Goal: Check status: Check status

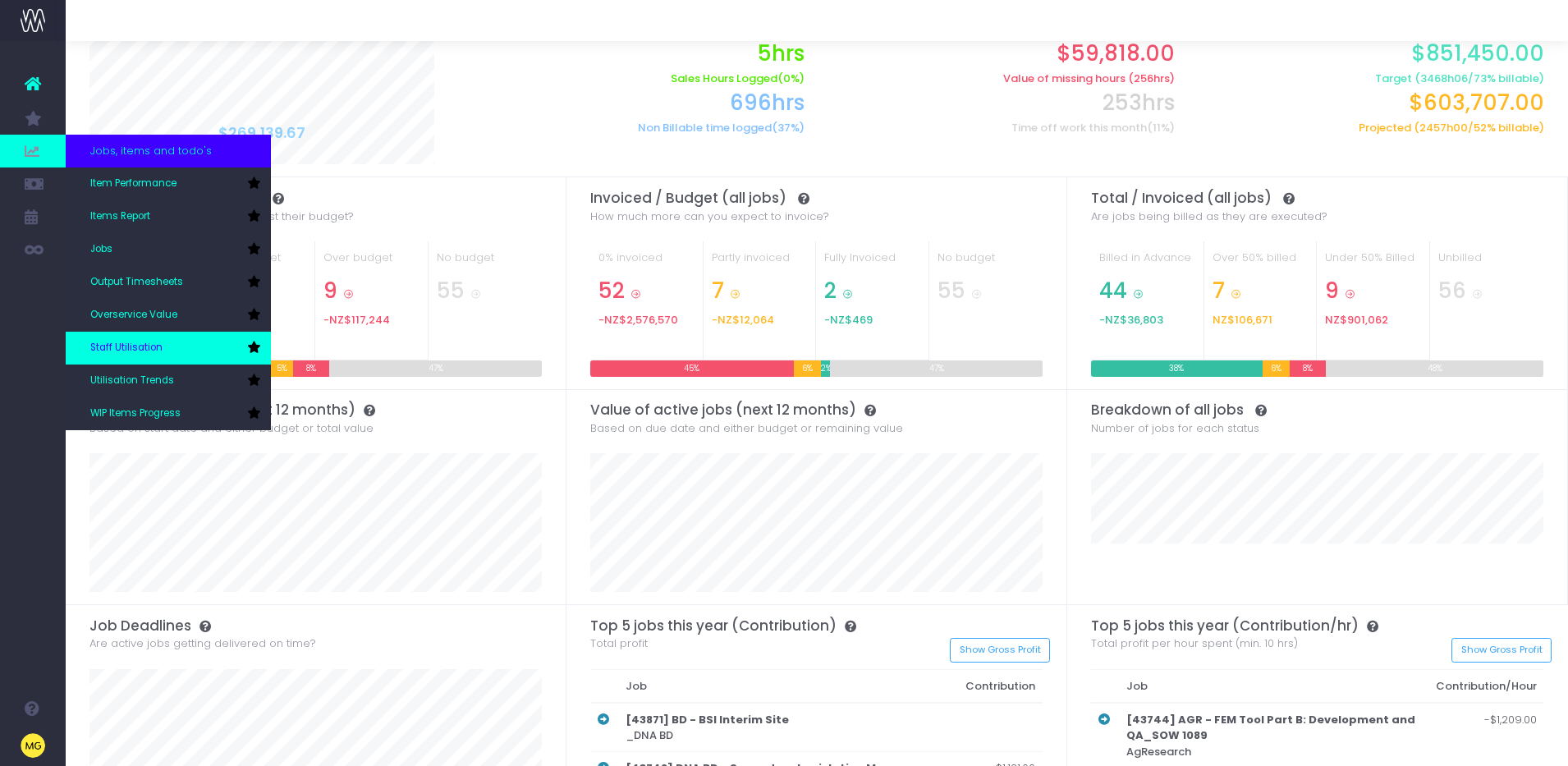
scroll to position [115, 0]
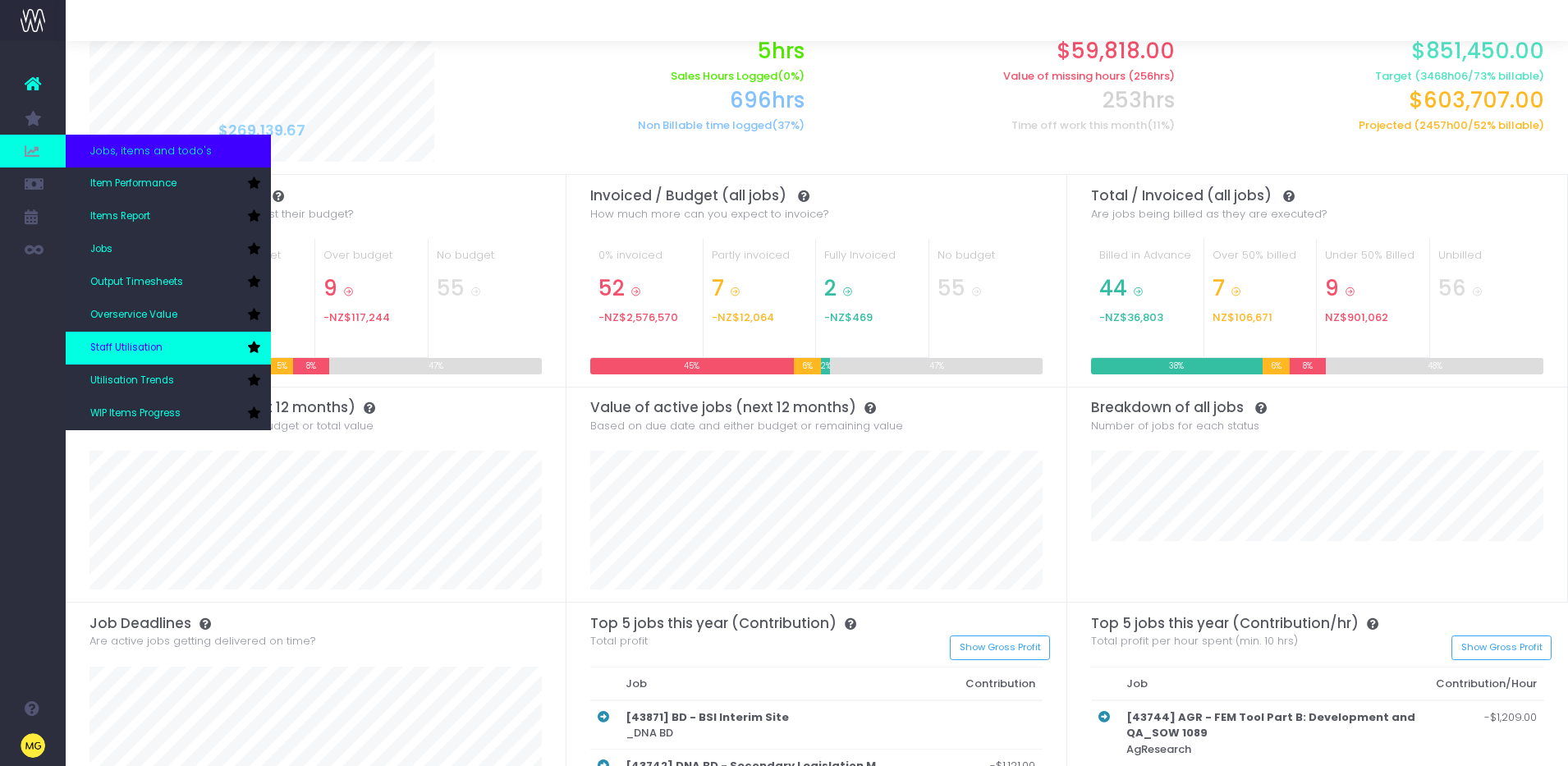
click at [153, 339] on link "Staff Utilisation" at bounding box center [167, 348] width 205 height 33
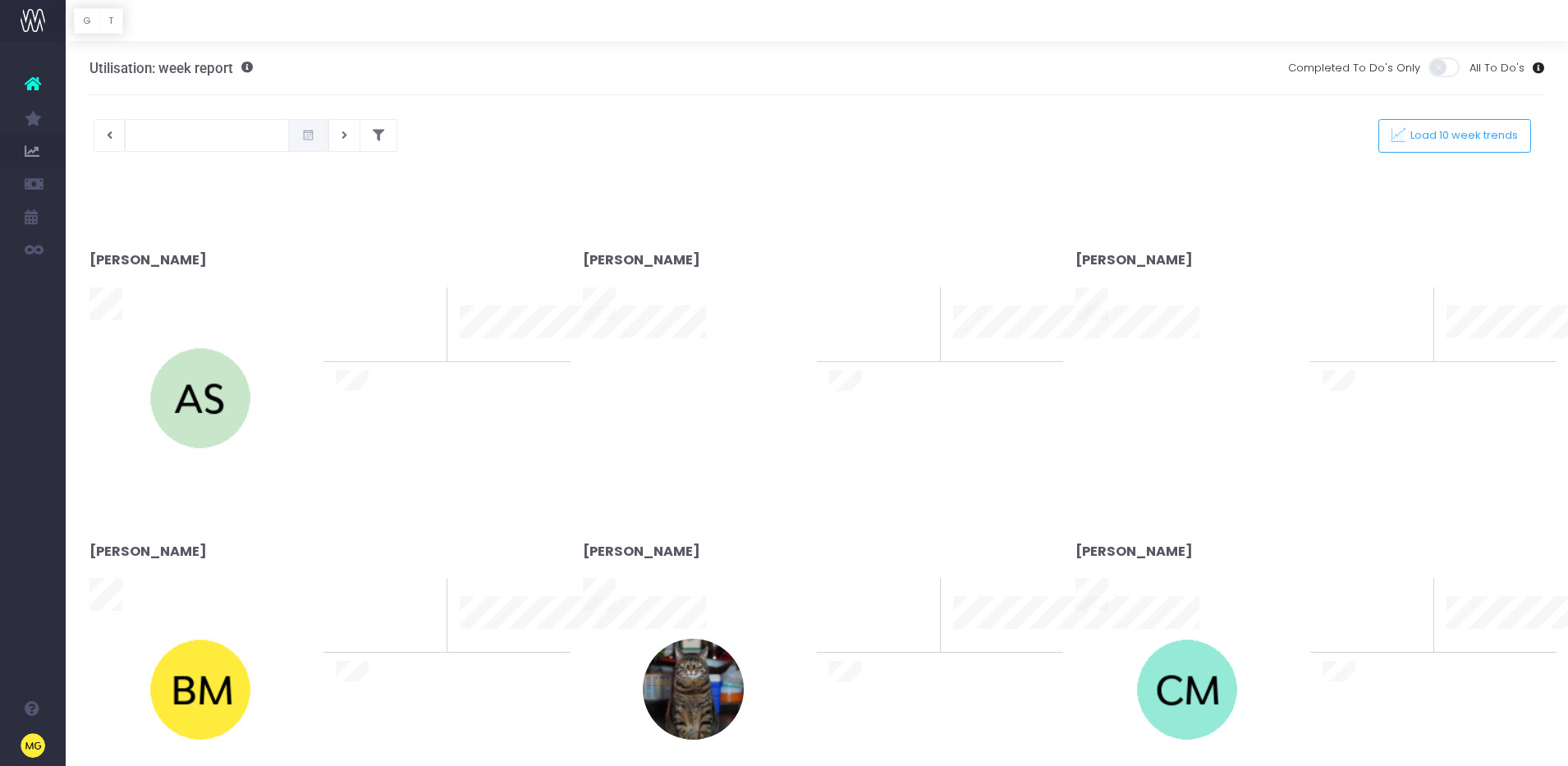
type input "[DATE]"
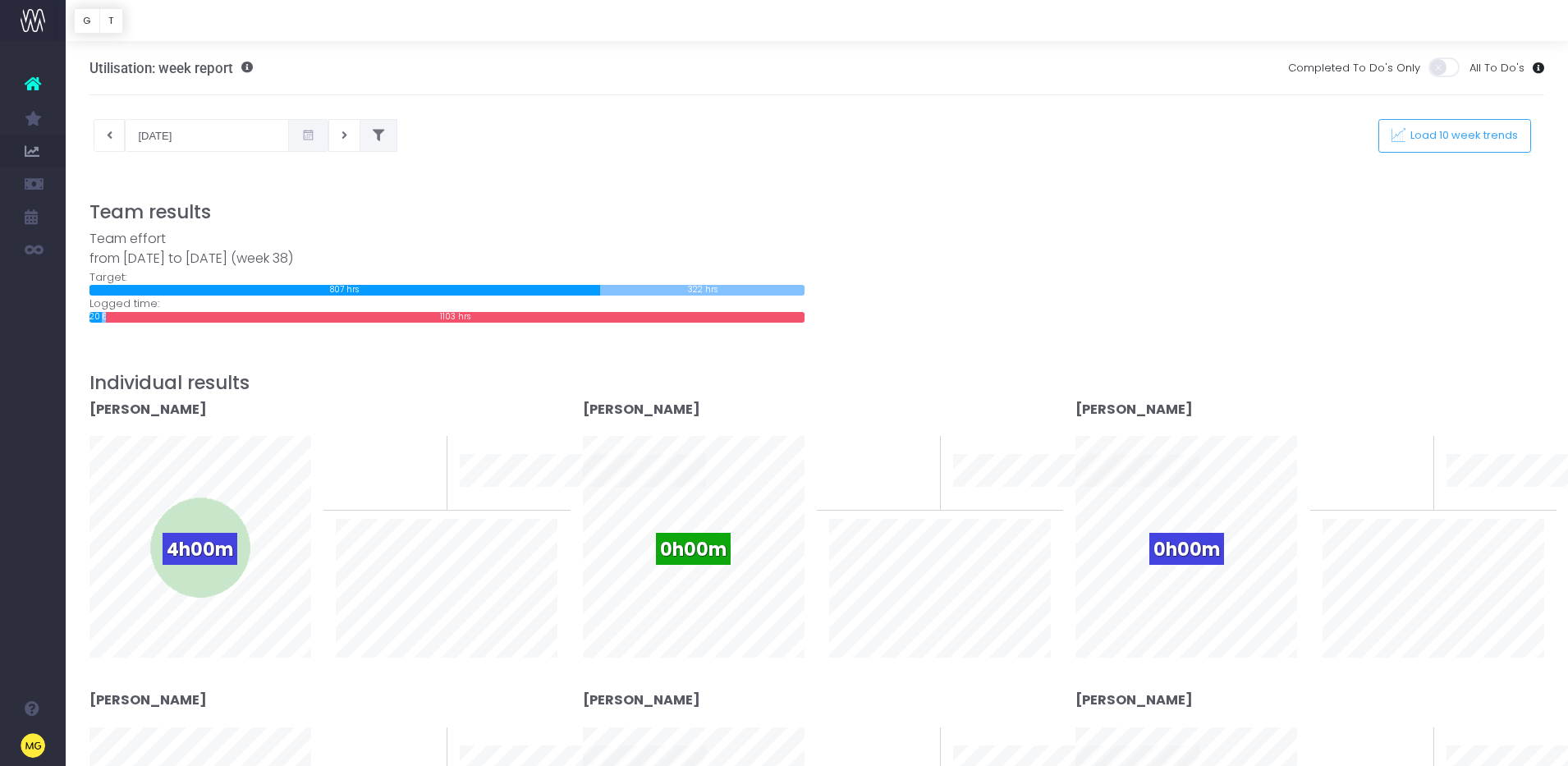
click at [373, 135] on icon at bounding box center [378, 135] width 12 height 0
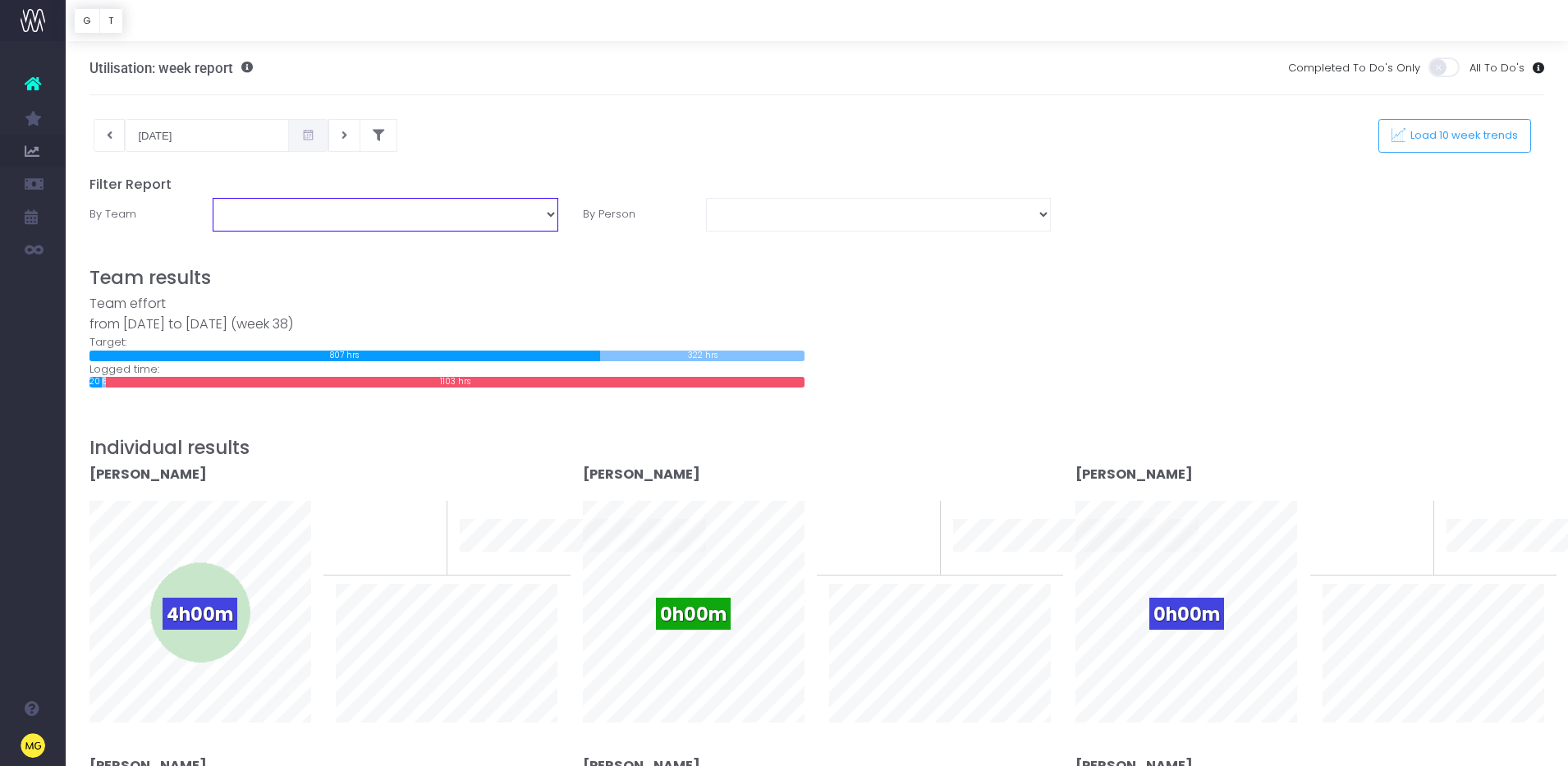
click at [548, 219] on select "TEAM: Client Service TEAM: Design TEAM: Development TEAM: Dubai TEAM: Services …" at bounding box center [386, 214] width 345 height 33
select select "TEAM: Client Service"
click at [213, 198] on select "TEAM: Client Service TEAM: Design TEAM: Development TEAM: Dubai TEAM: Services …" at bounding box center [386, 214] width 345 height 33
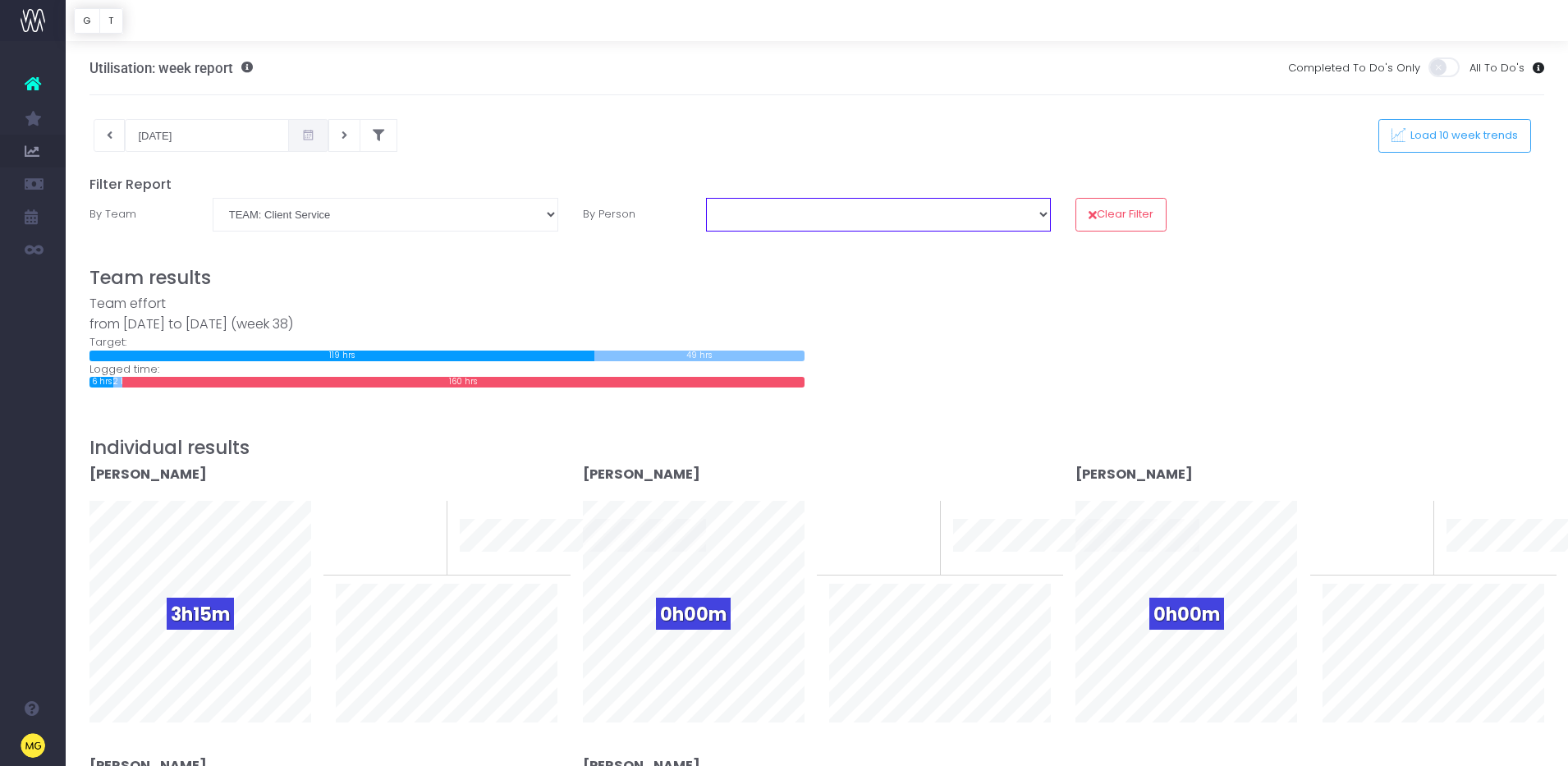
click at [781, 207] on select "[PERSON_NAME] [PERSON_NAME] [PERSON_NAME] [PERSON_NAME] [PERSON_NAME] [PERSON_N…" at bounding box center [878, 214] width 345 height 33
select select "13943"
click at [706, 198] on select "[PERSON_NAME] [PERSON_NAME] [PERSON_NAME] [PERSON_NAME] [PERSON_NAME] [PERSON_N…" at bounding box center [878, 214] width 345 height 33
select select "-1"
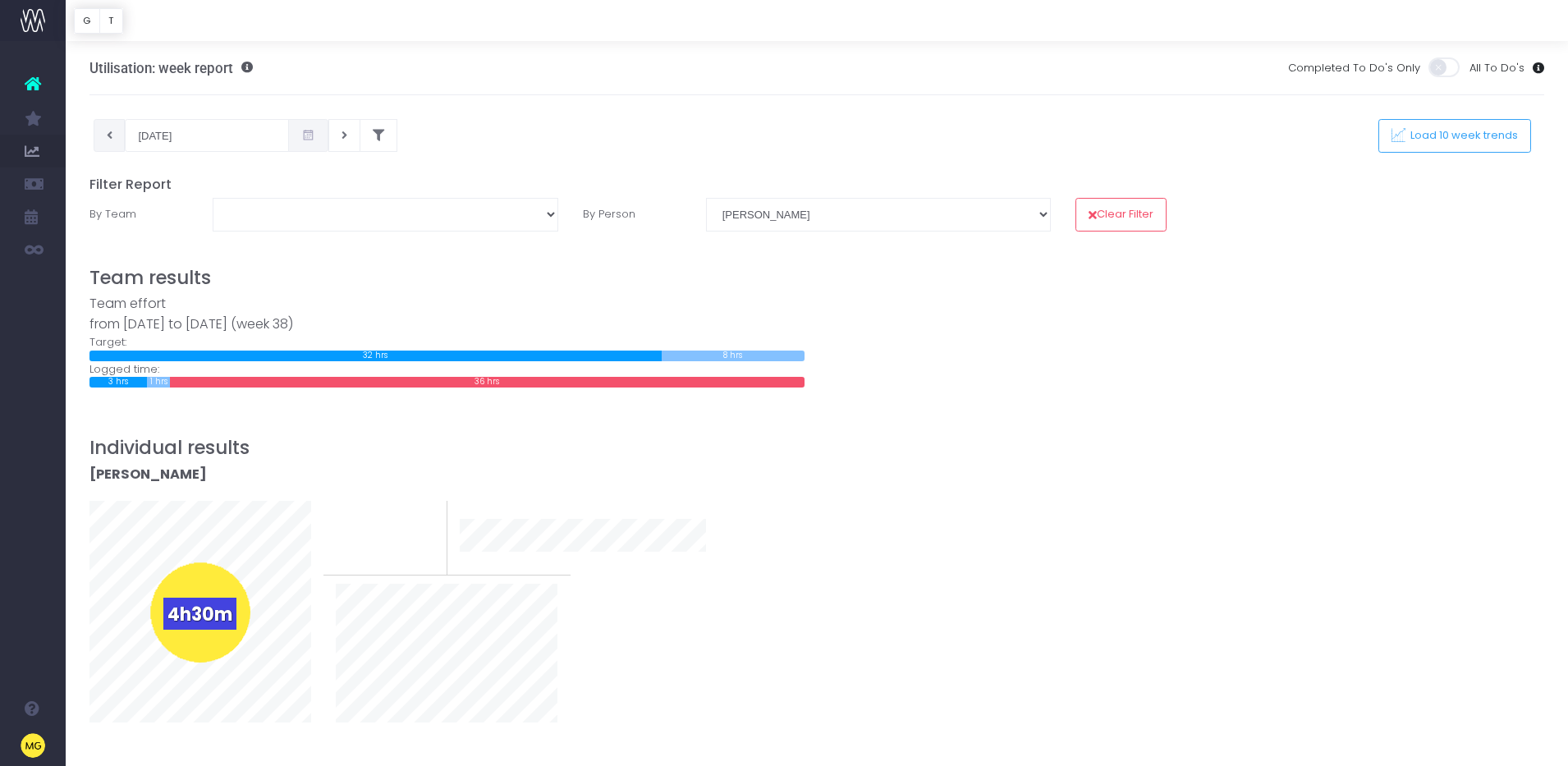
click at [105, 132] on button at bounding box center [110, 135] width 32 height 33
type input "[DATE]"
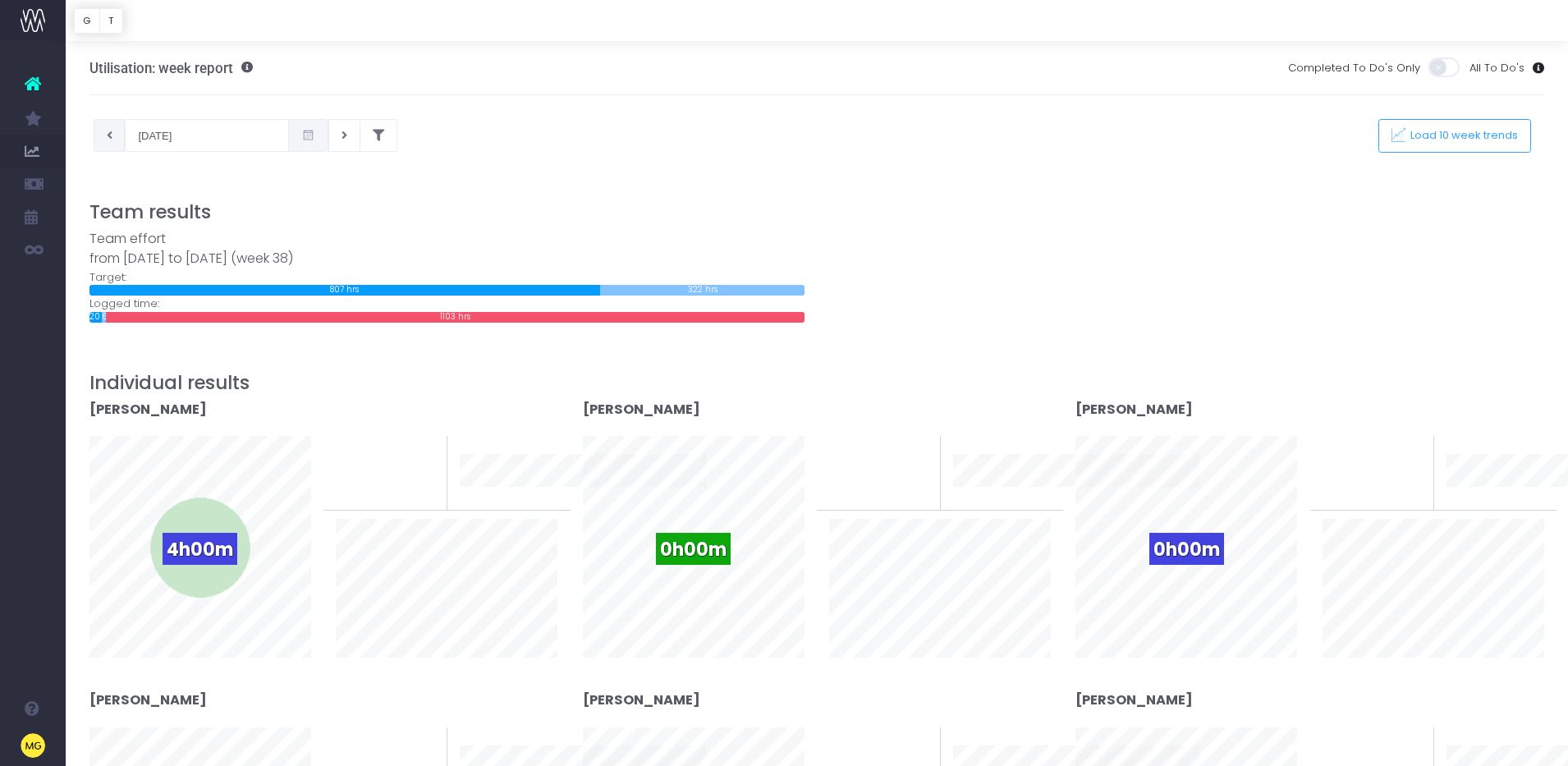
click at [106, 141] on button at bounding box center [110, 135] width 32 height 33
type input "[DATE]"
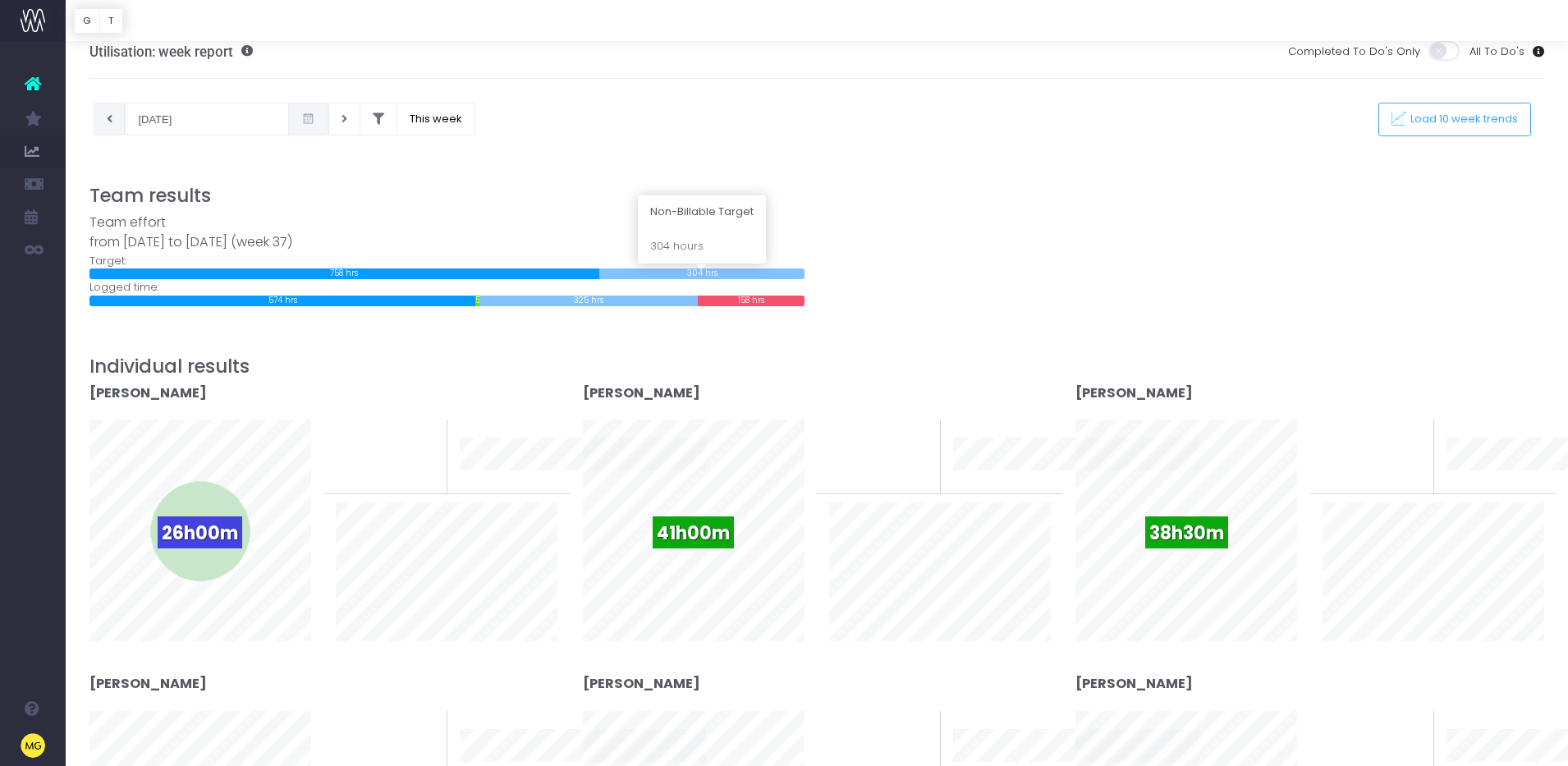
scroll to position [30, 0]
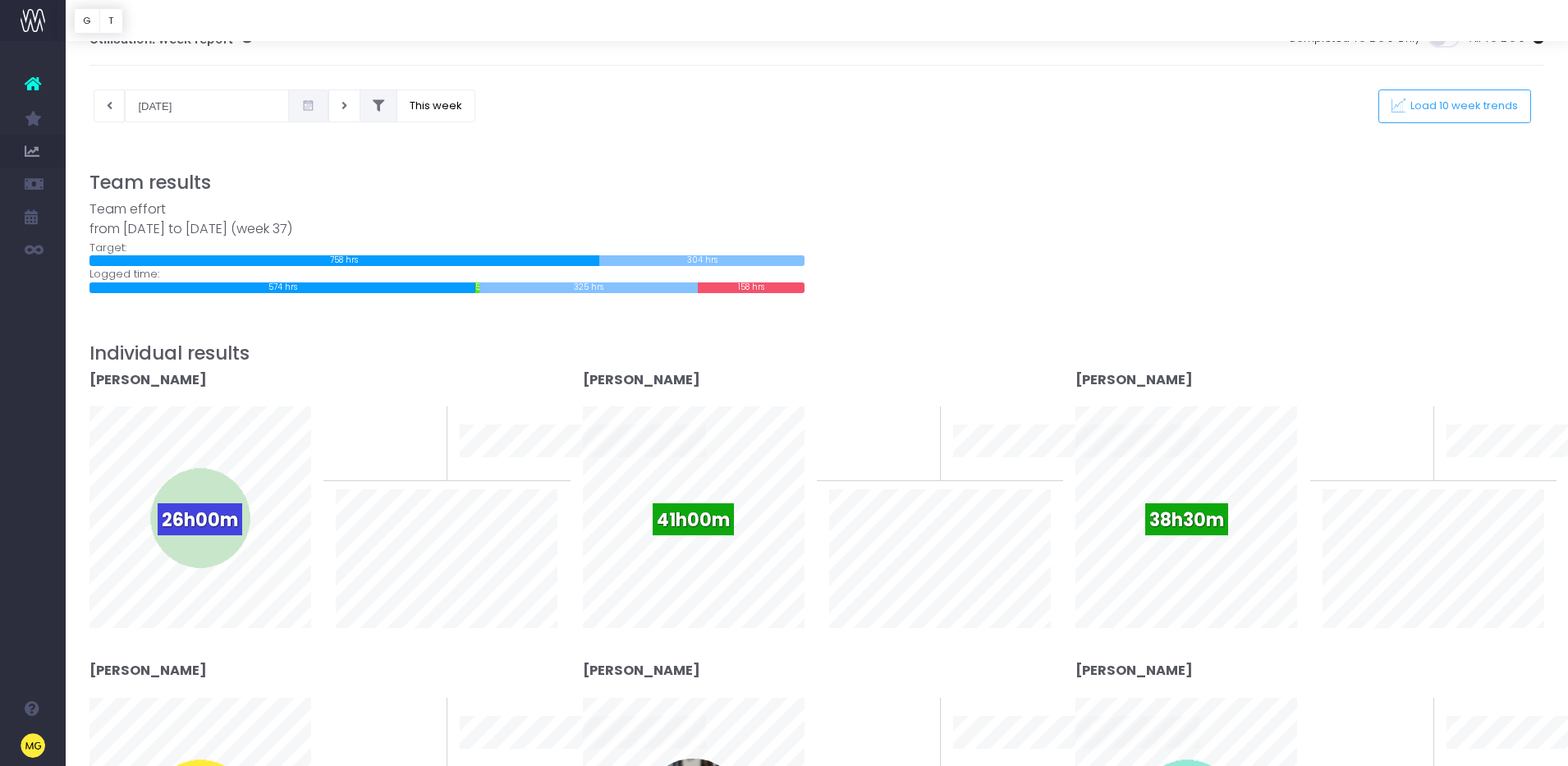
click at [371, 120] on button at bounding box center [378, 106] width 38 height 33
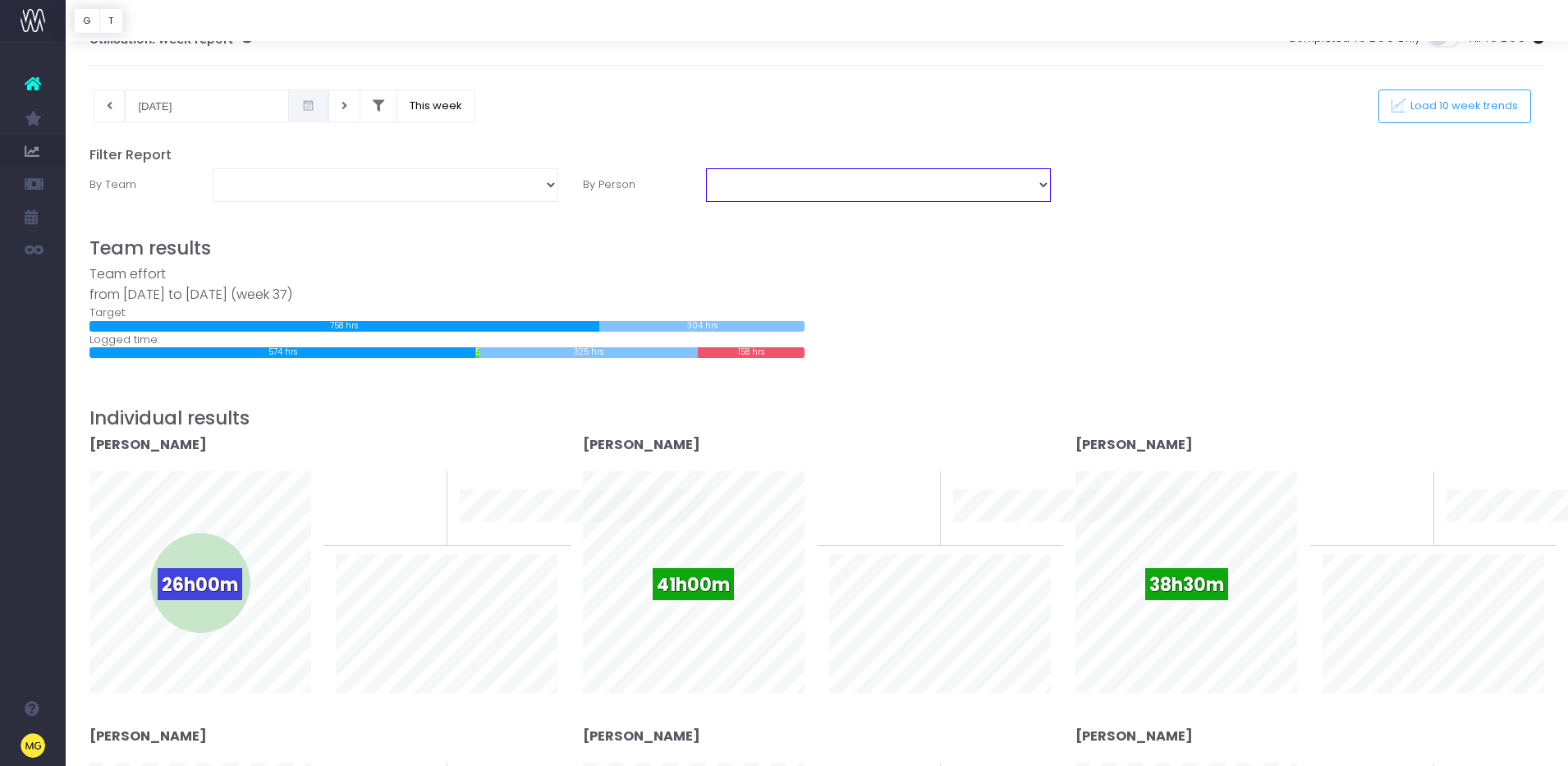
click at [765, 192] on select "[PERSON_NAME] [PERSON_NAME] [PERSON_NAME] [PERSON_NAME] [PERSON_NAME] [PERSON_N…" at bounding box center [878, 184] width 345 height 33
select select "13943"
click at [706, 168] on select "[PERSON_NAME] [PERSON_NAME] [PERSON_NAME] [PERSON_NAME] [PERSON_NAME] [PERSON_N…" at bounding box center [878, 184] width 345 height 33
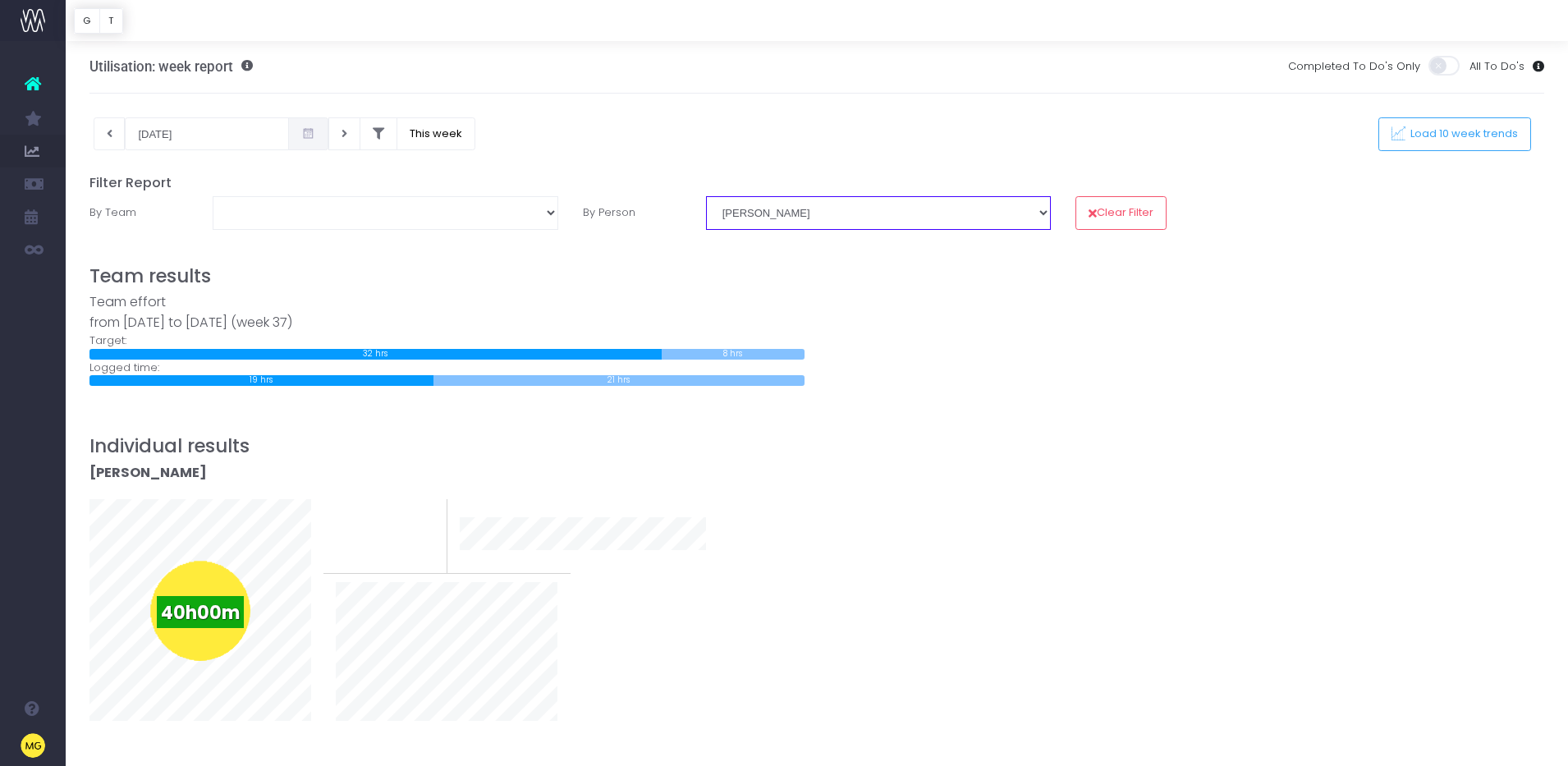
scroll to position [0, 0]
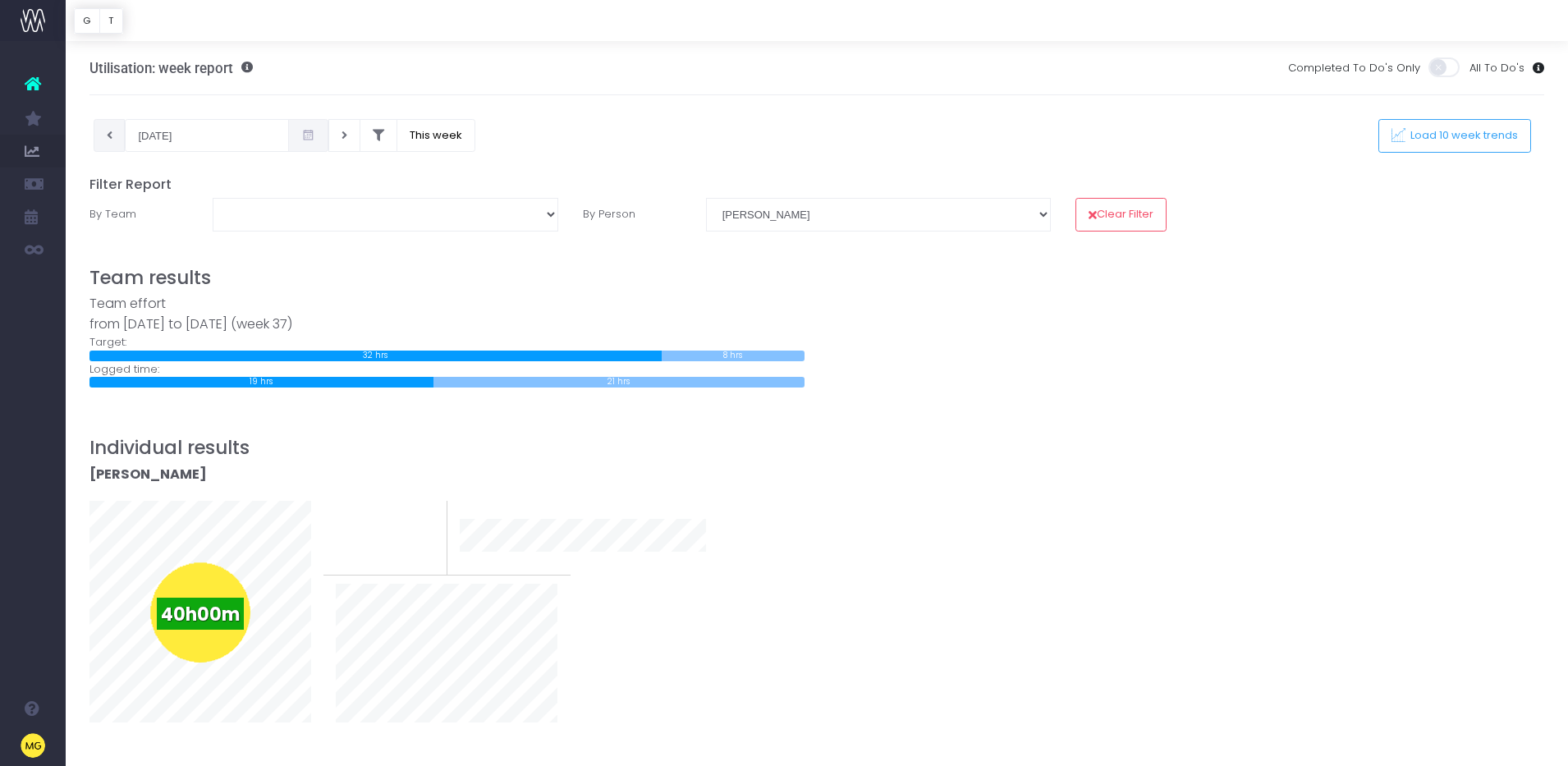
click at [113, 144] on button at bounding box center [110, 135] width 32 height 33
type input "01-09-2025"
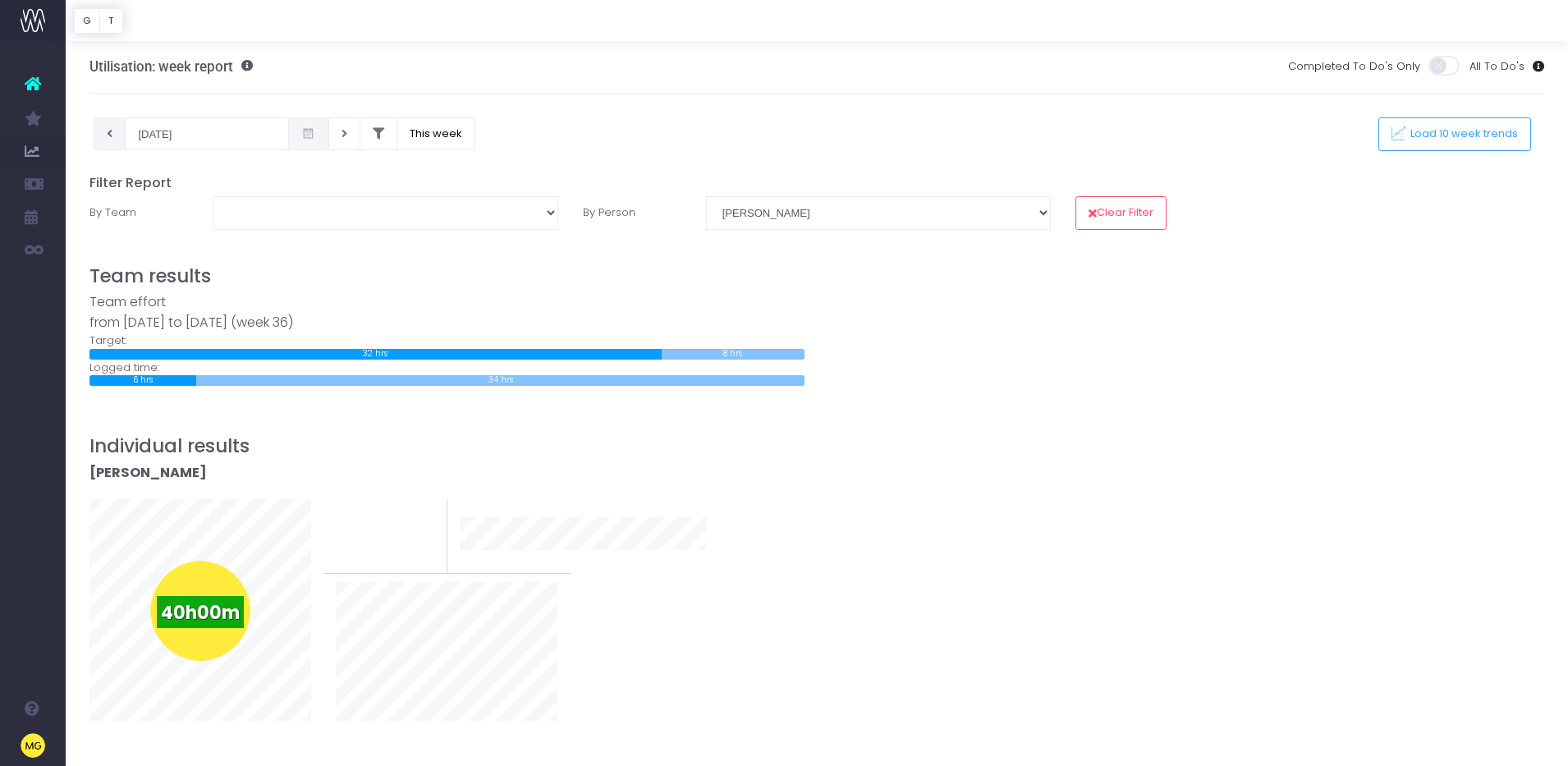
scroll to position [3, 0]
click at [843, 200] on select "[PERSON_NAME] [PERSON_NAME] [PERSON_NAME] [PERSON_NAME] [PERSON_NAME] [PERSON_N…" at bounding box center [878, 211] width 345 height 33
click at [706, 195] on select "[PERSON_NAME] [PERSON_NAME] [PERSON_NAME] [PERSON_NAME] [PERSON_NAME] [PERSON_N…" at bounding box center [878, 211] width 345 height 33
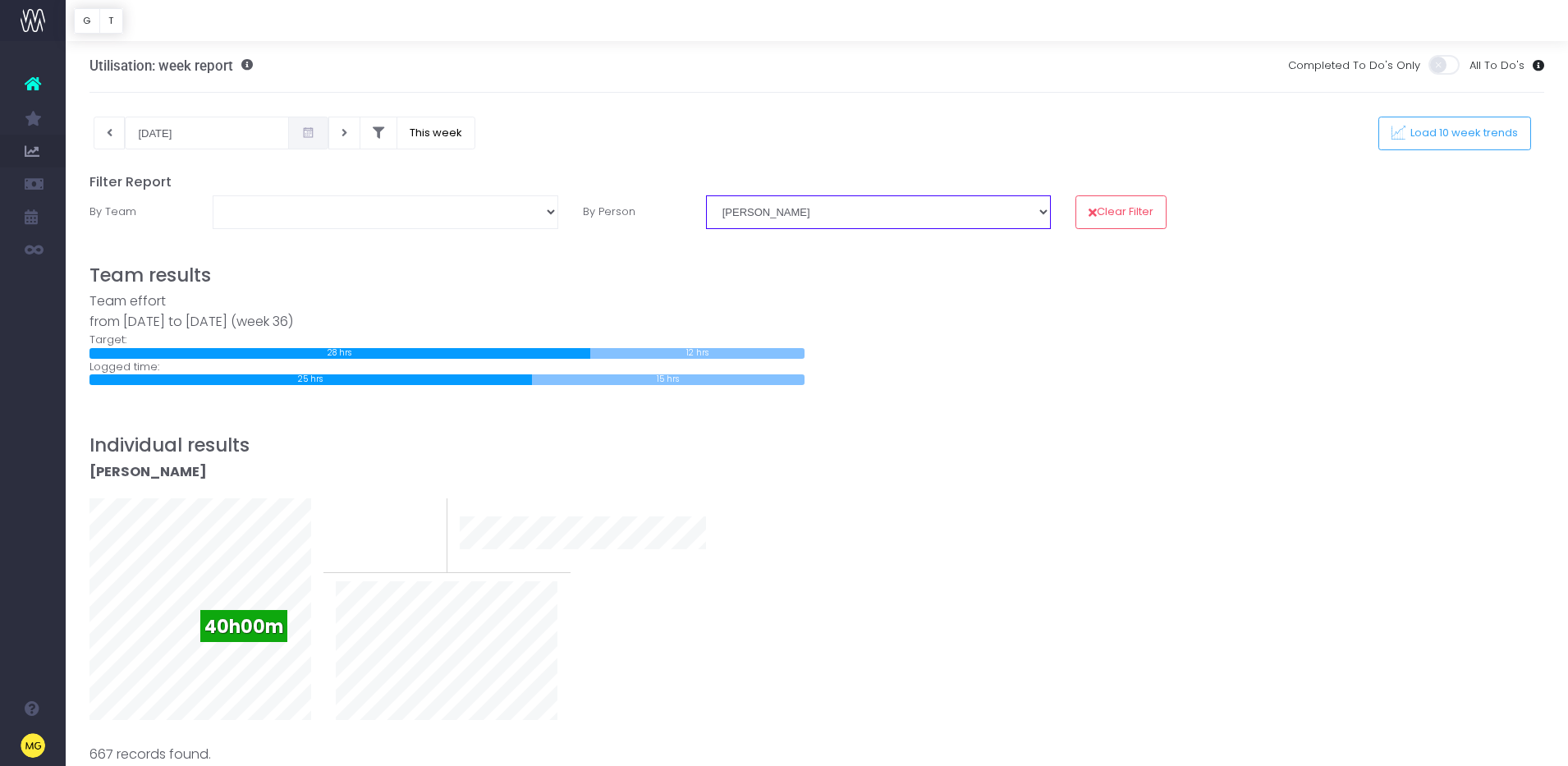
click at [792, 203] on select "[PERSON_NAME] [PERSON_NAME] [PERSON_NAME] [PERSON_NAME] [PERSON_NAME] [PERSON_N…" at bounding box center [878, 211] width 345 height 33
select select "14045"
click at [706, 195] on select "[PERSON_NAME] [PERSON_NAME] [PERSON_NAME] [PERSON_NAME] [PERSON_NAME] [PERSON_N…" at bounding box center [878, 211] width 345 height 33
